Goal: Information Seeking & Learning: Learn about a topic

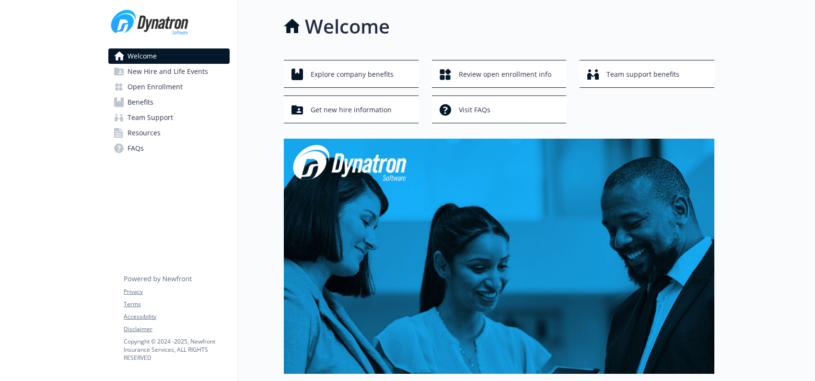
click at [138, 87] on span "Open Enrollment" at bounding box center [155, 86] width 55 height 15
